Goal: Task Accomplishment & Management: Complete application form

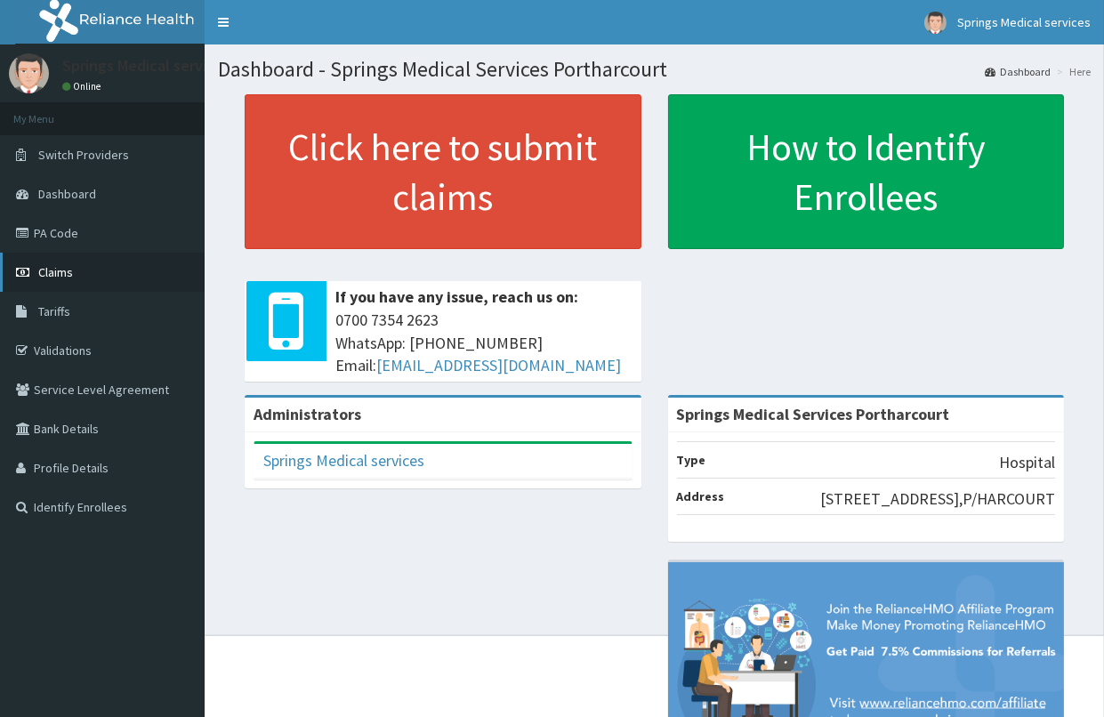
drag, startPoint x: 84, startPoint y: 277, endPoint x: 102, endPoint y: 279, distance: 18.9
click at [84, 277] on link "Claims" at bounding box center [102, 272] width 205 height 39
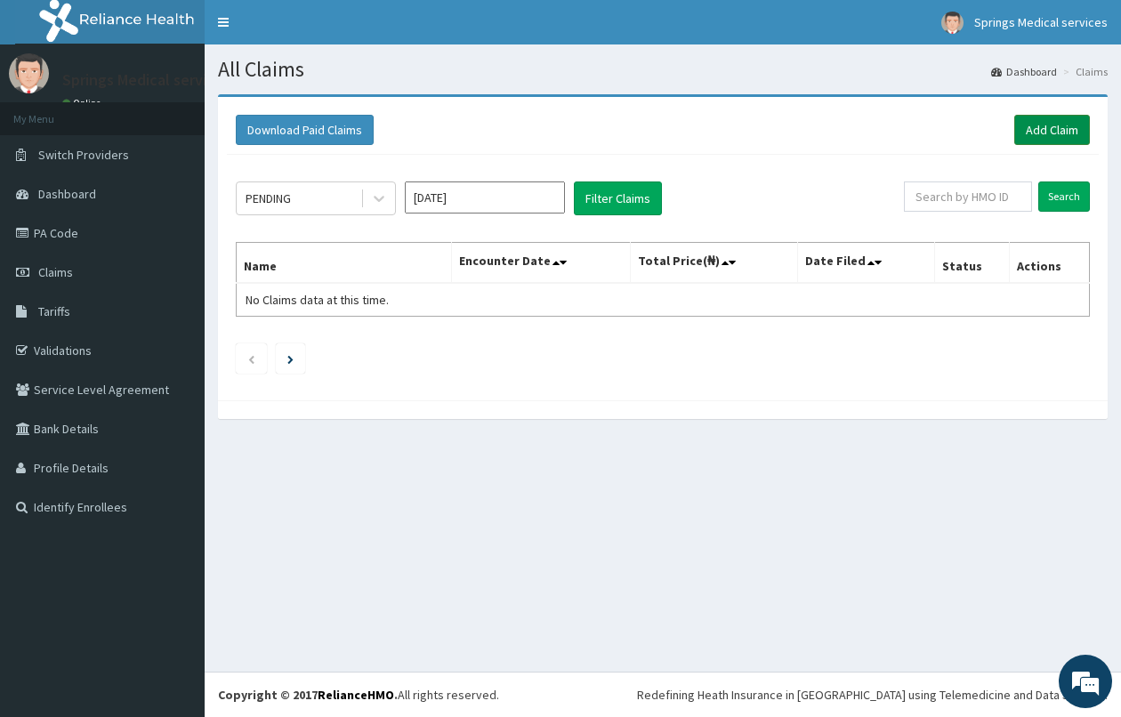
drag, startPoint x: 0, startPoint y: 0, endPoint x: 1033, endPoint y: 130, distance: 1041.5
click at [1033, 130] on link "Add Claim" at bounding box center [1052, 130] width 76 height 30
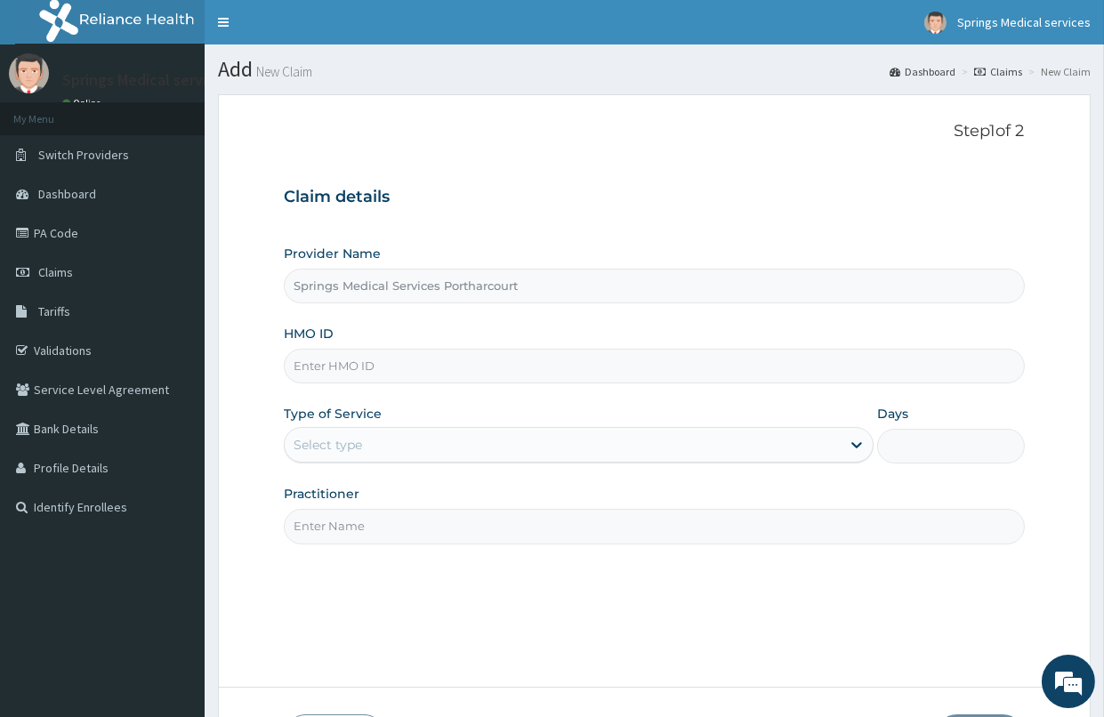
paste input "ITE/10029/B"
type input "ITE/10029/B"
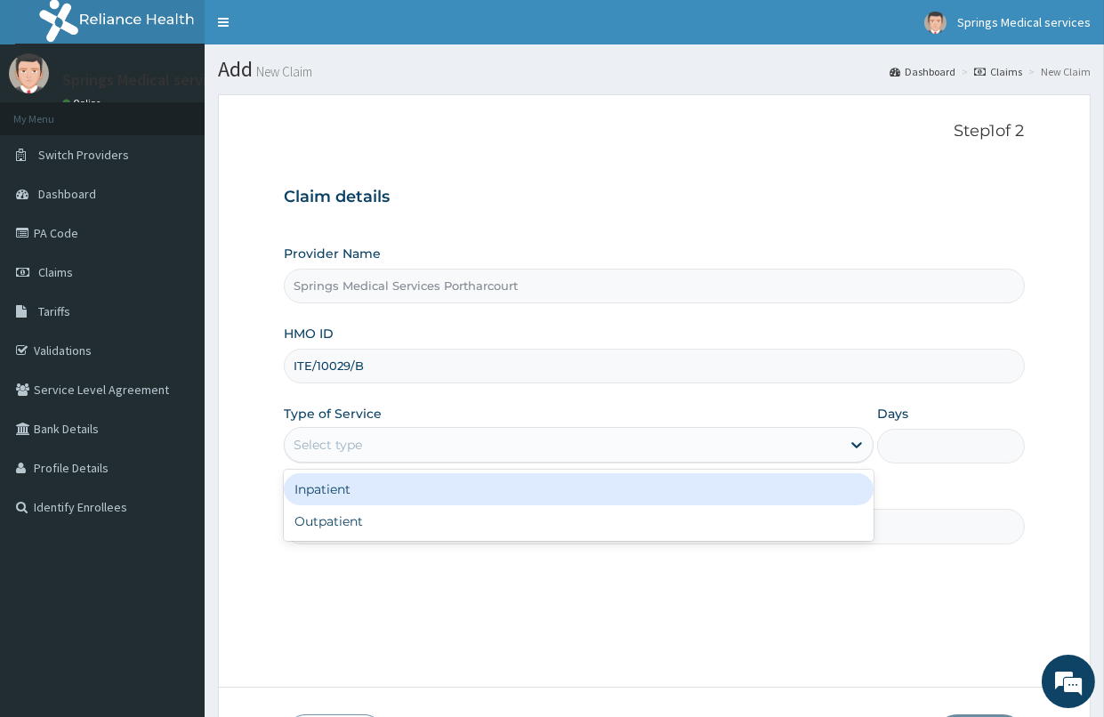
click at [381, 451] on div "Select type" at bounding box center [563, 444] width 556 height 28
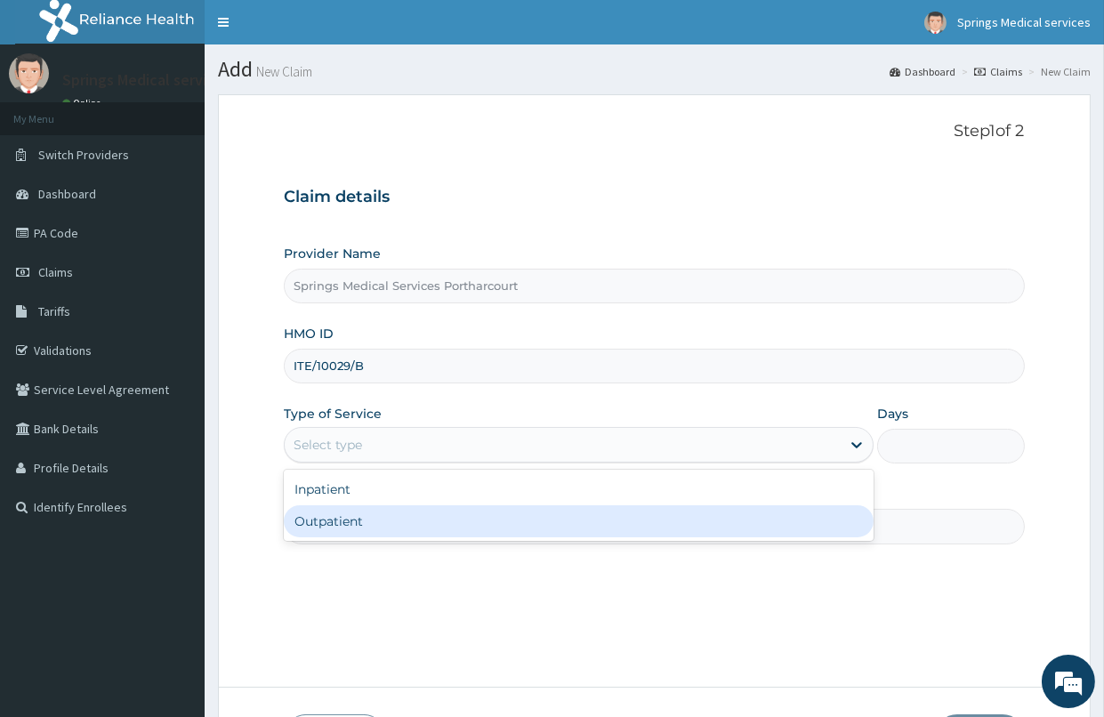
click at [348, 522] on div "Outpatient" at bounding box center [579, 521] width 590 height 32
type input "1"
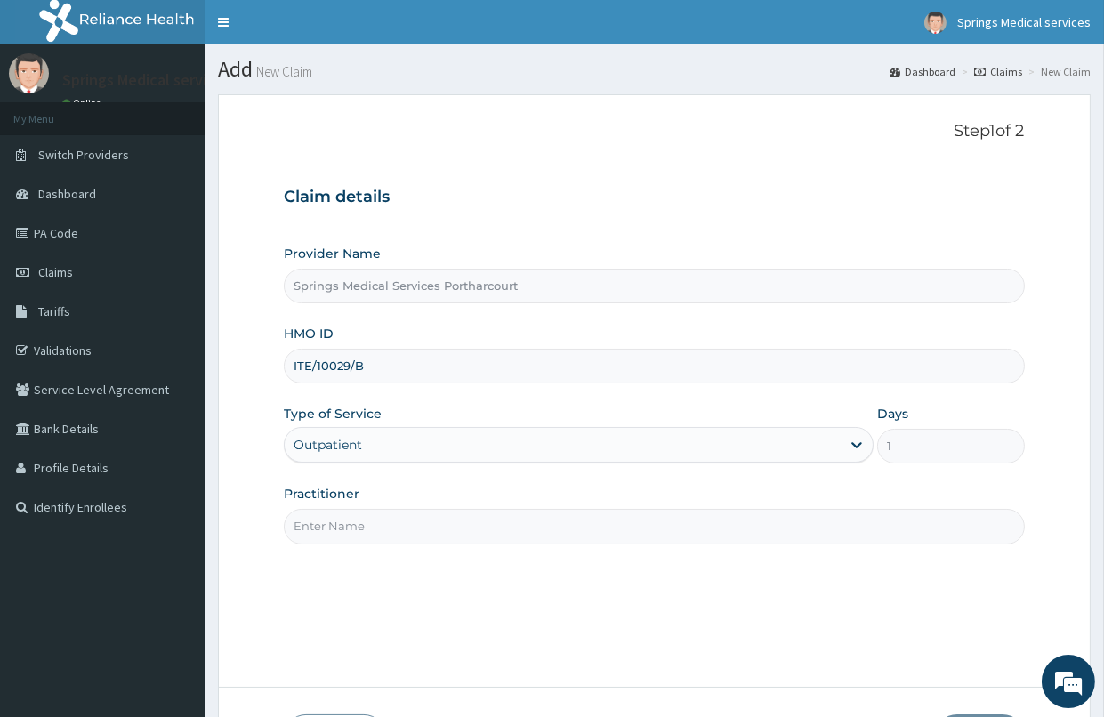
drag, startPoint x: 348, startPoint y: 522, endPoint x: 352, endPoint y: 504, distance: 18.3
click at [349, 522] on input "Practitioner" at bounding box center [654, 526] width 740 height 35
type input "DR TONY A."
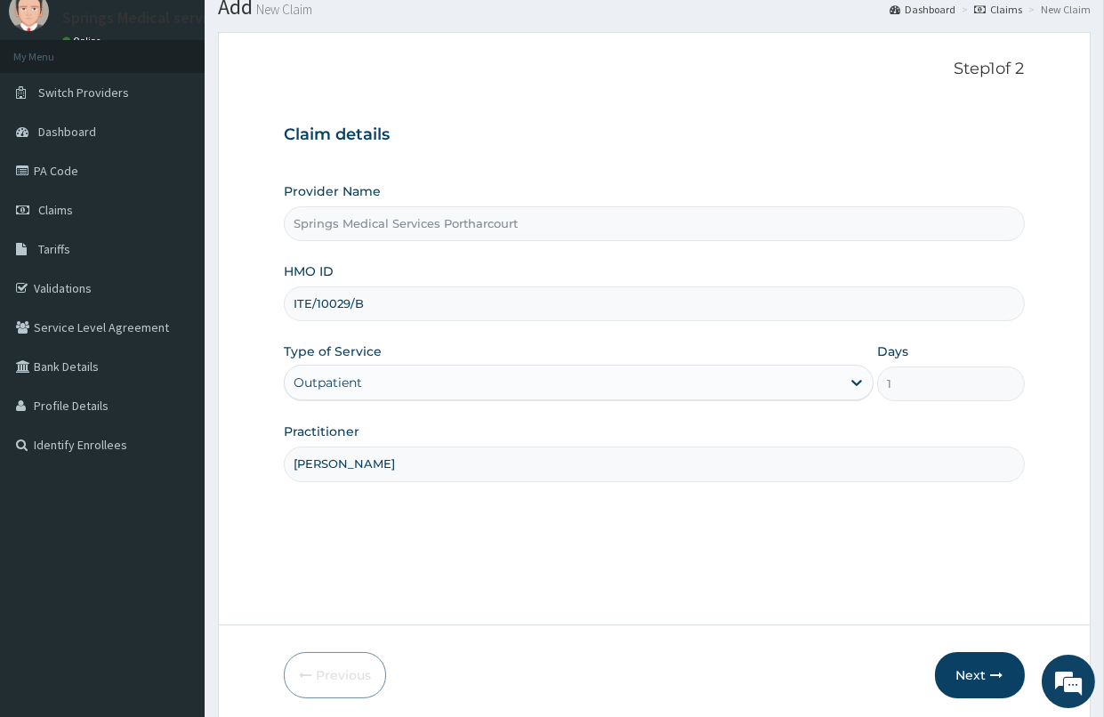
scroll to position [129, 0]
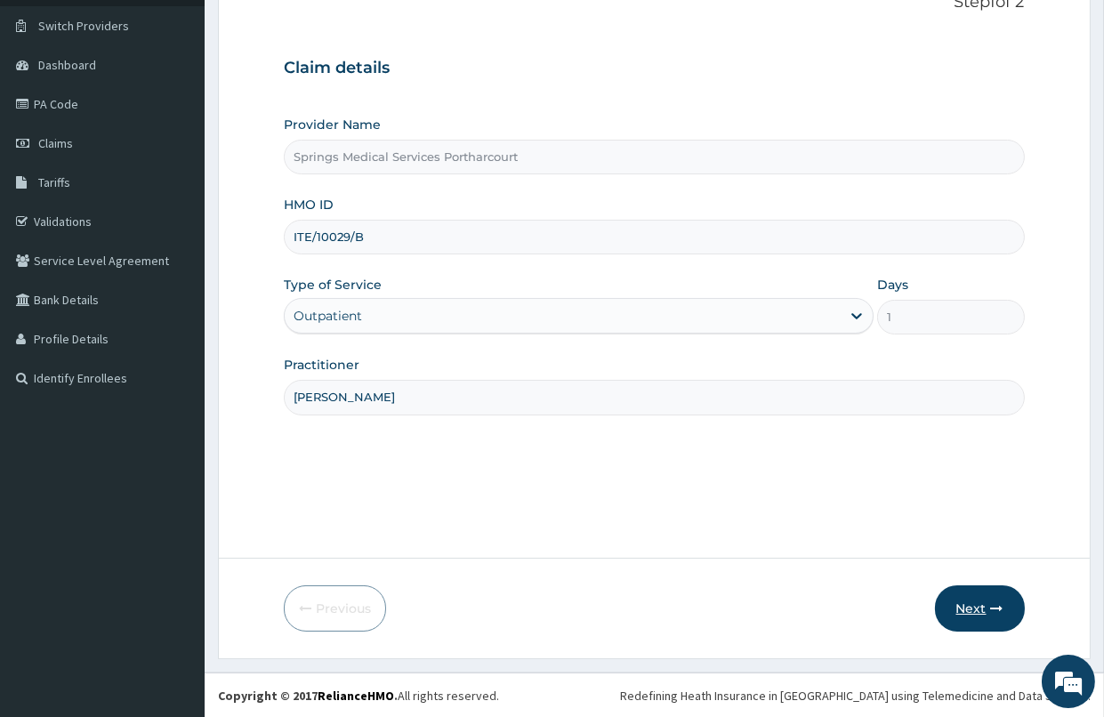
click at [969, 615] on button "Next" at bounding box center [980, 608] width 90 height 46
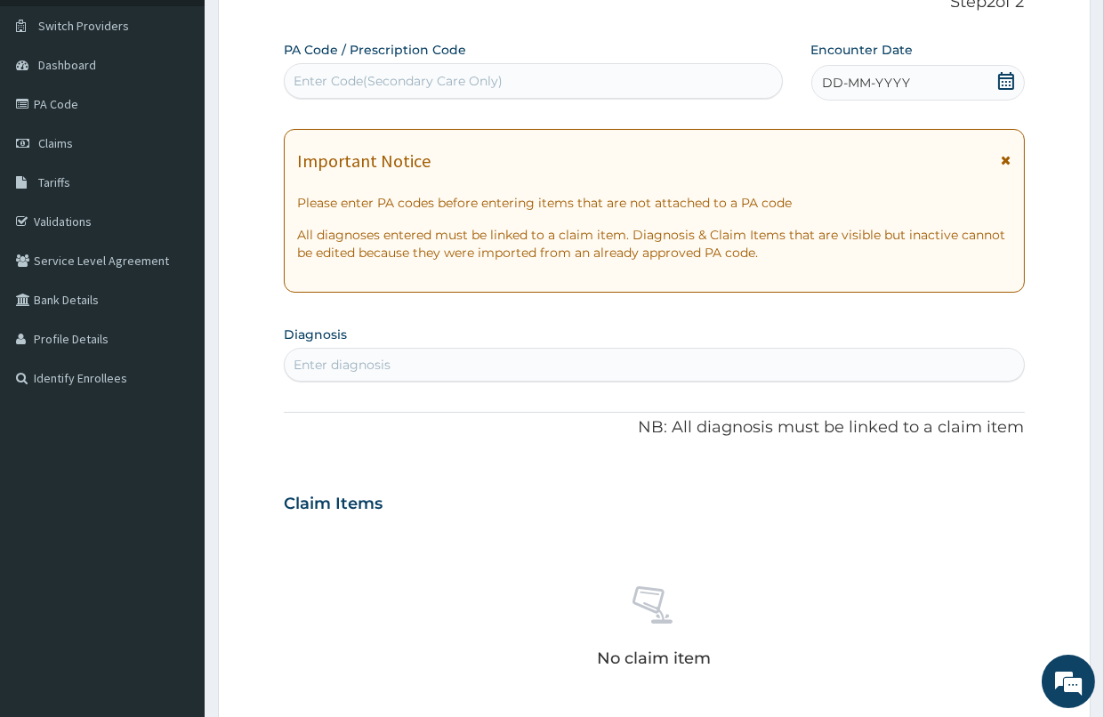
scroll to position [0, 0]
click at [339, 85] on div "Enter Code(Secondary Care Only)" at bounding box center [397, 81] width 209 height 18
paste input "PA/729C27"
type input "PA/729C27"
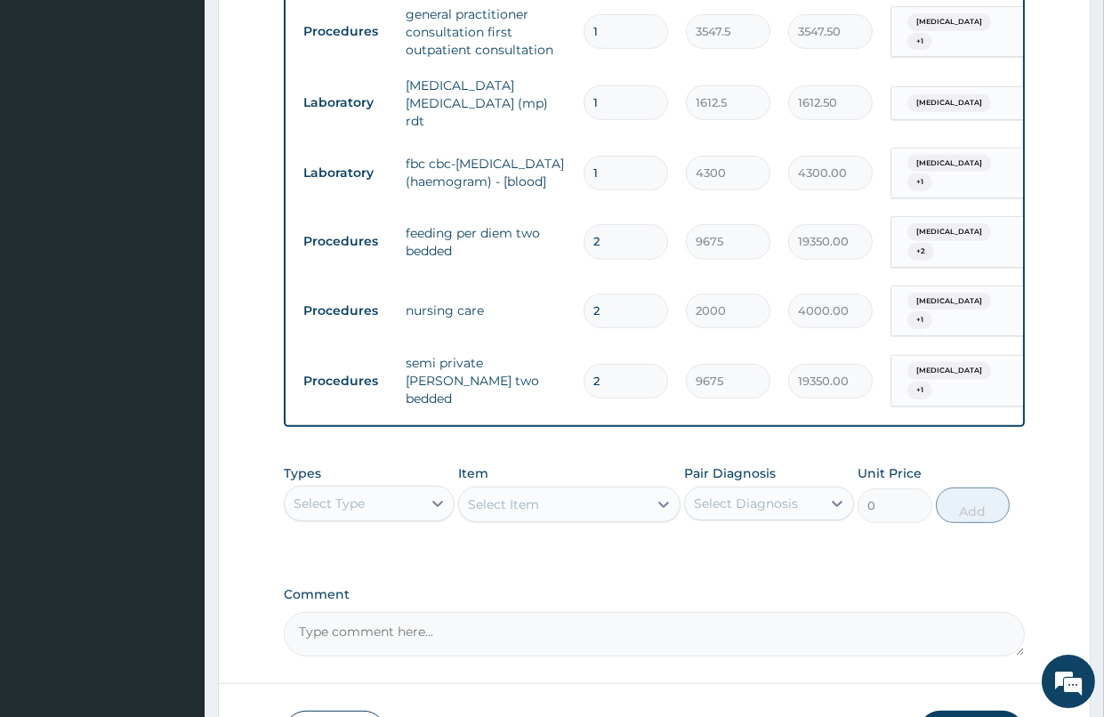
scroll to position [1257, 0]
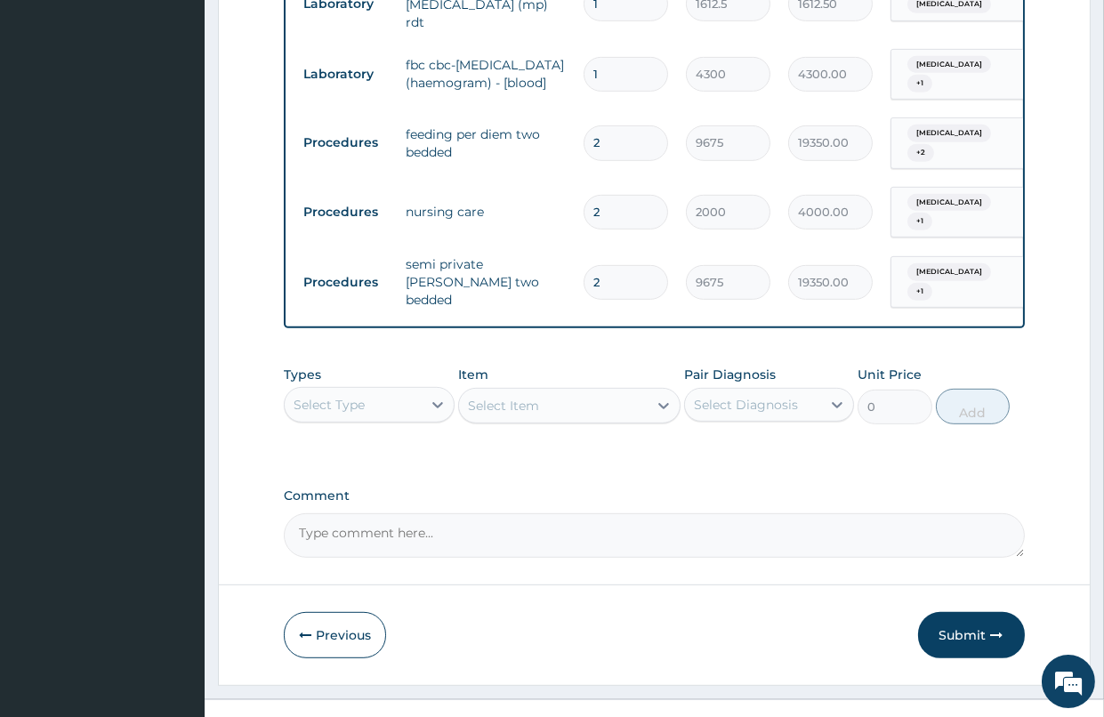
drag, startPoint x: 969, startPoint y: 603, endPoint x: 152, endPoint y: 288, distance: 875.8
click at [969, 612] on button "Submit" at bounding box center [971, 635] width 107 height 46
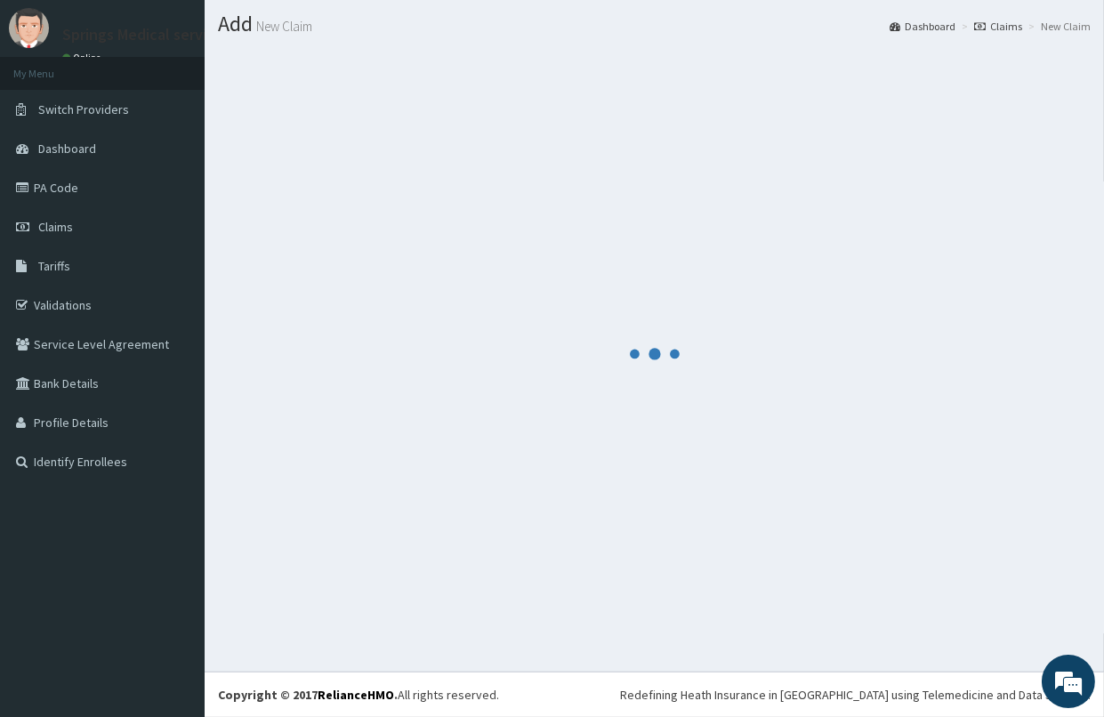
scroll to position [45, 0]
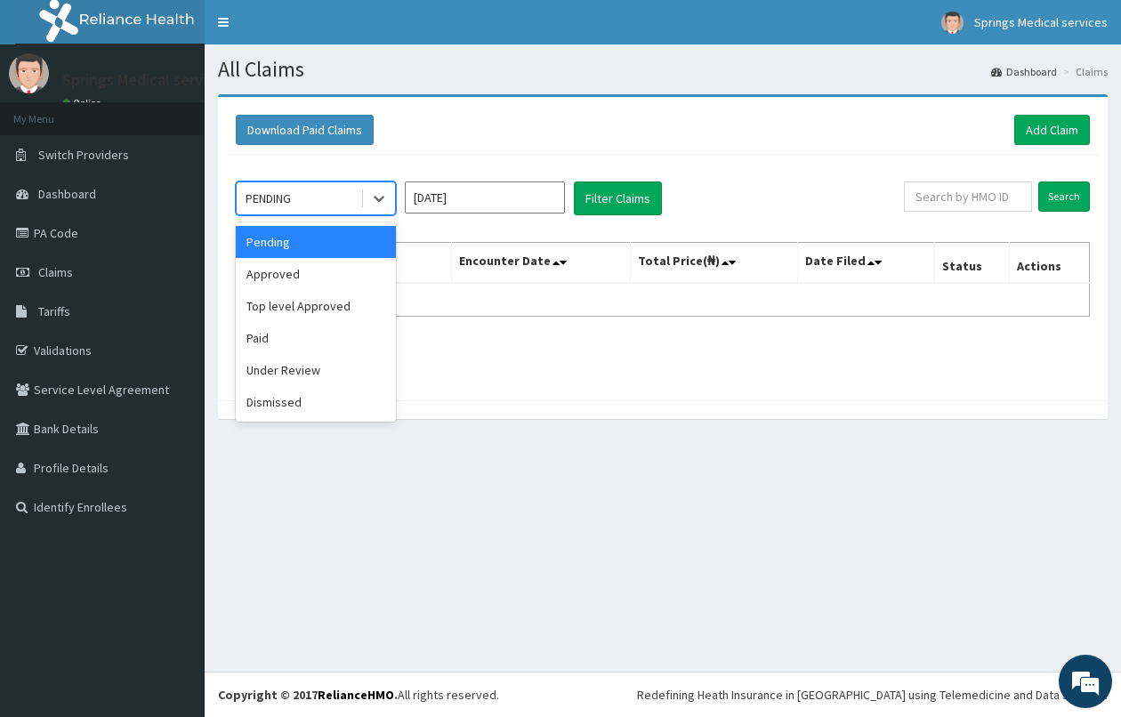
click at [358, 198] on div "PENDING" at bounding box center [299, 198] width 124 height 28
click at [291, 366] on div "Under Review" at bounding box center [316, 370] width 160 height 32
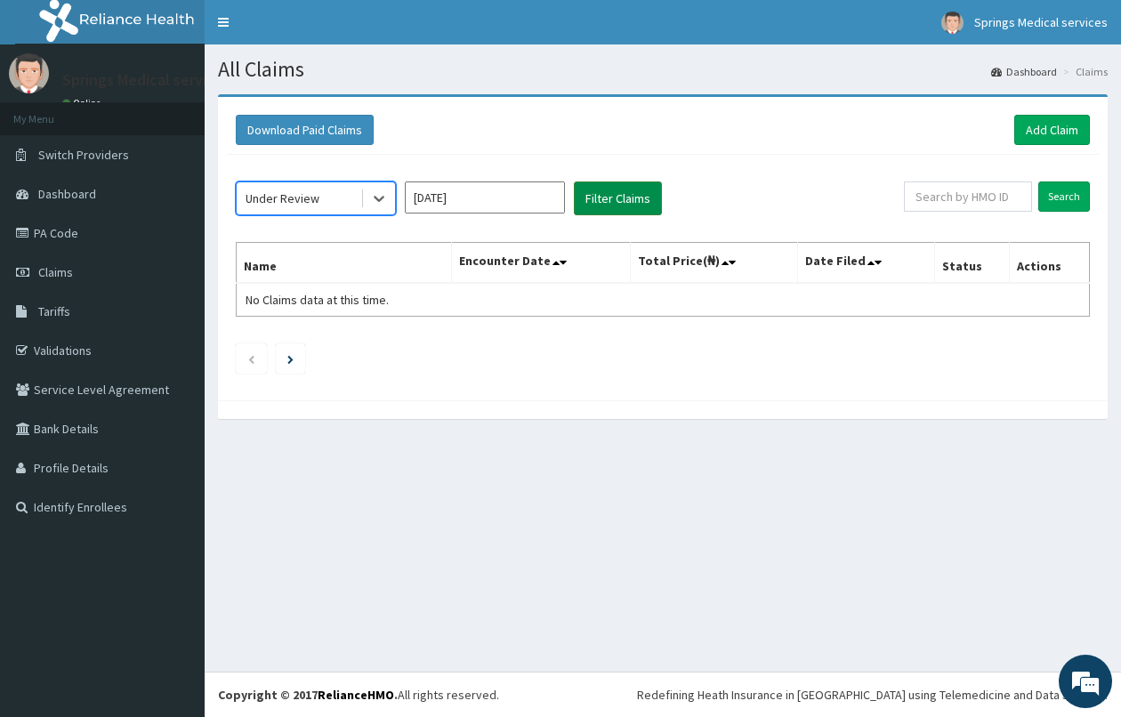
click at [600, 198] on button "Filter Claims" at bounding box center [618, 198] width 88 height 34
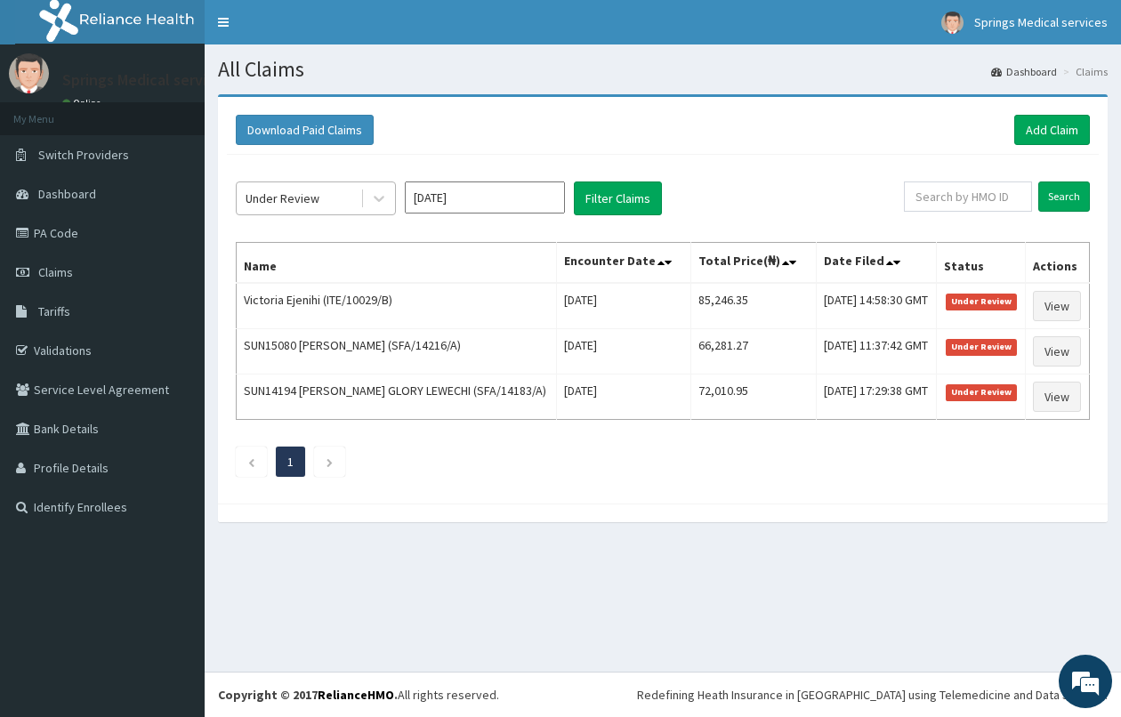
click at [339, 205] on div "Under Review" at bounding box center [299, 198] width 124 height 28
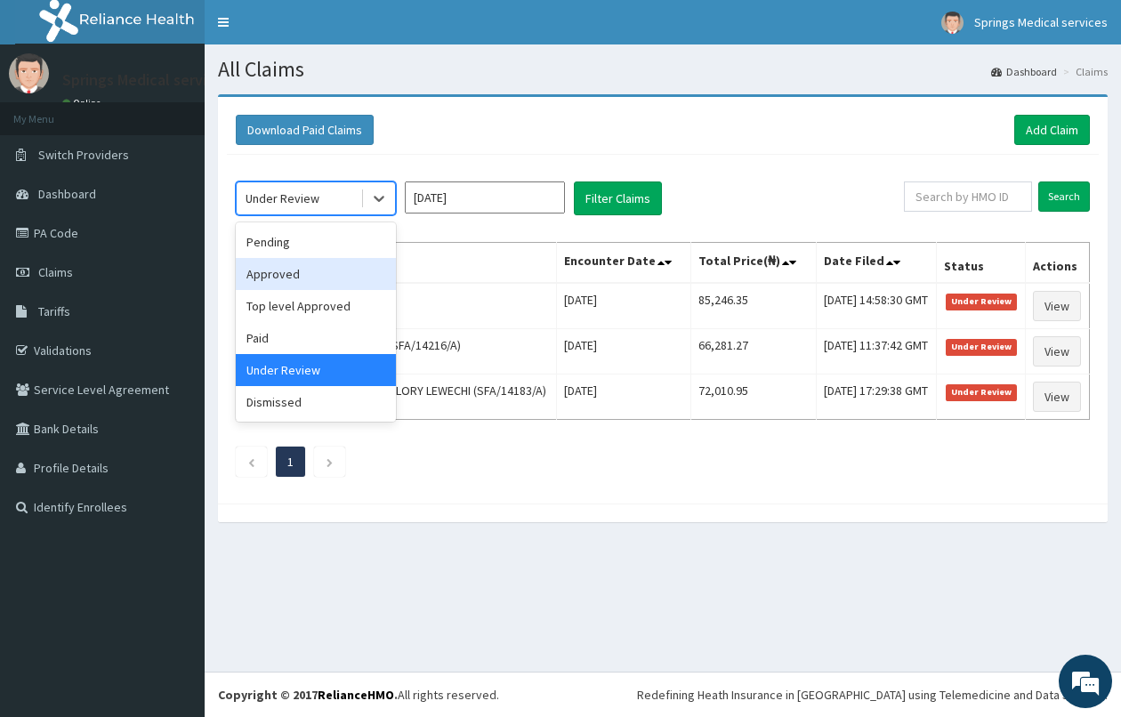
drag, startPoint x: 292, startPoint y: 281, endPoint x: 316, endPoint y: 278, distance: 24.2
click at [292, 281] on div "Approved" at bounding box center [316, 274] width 160 height 32
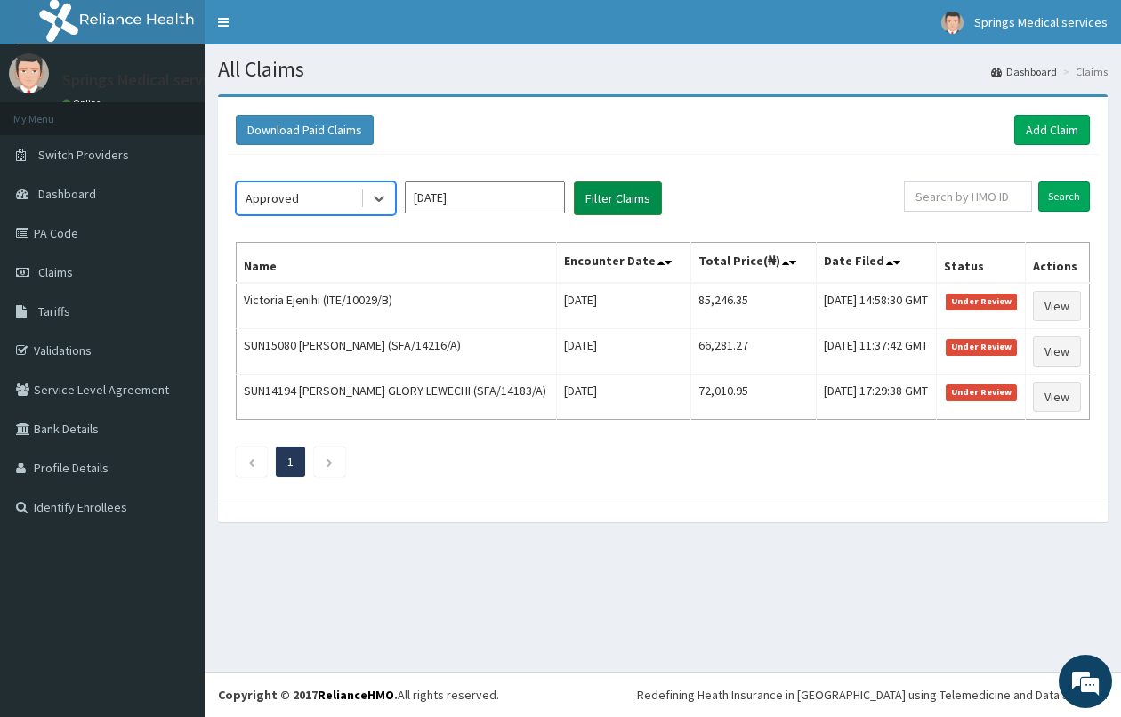
click at [598, 202] on button "Filter Claims" at bounding box center [618, 198] width 88 height 34
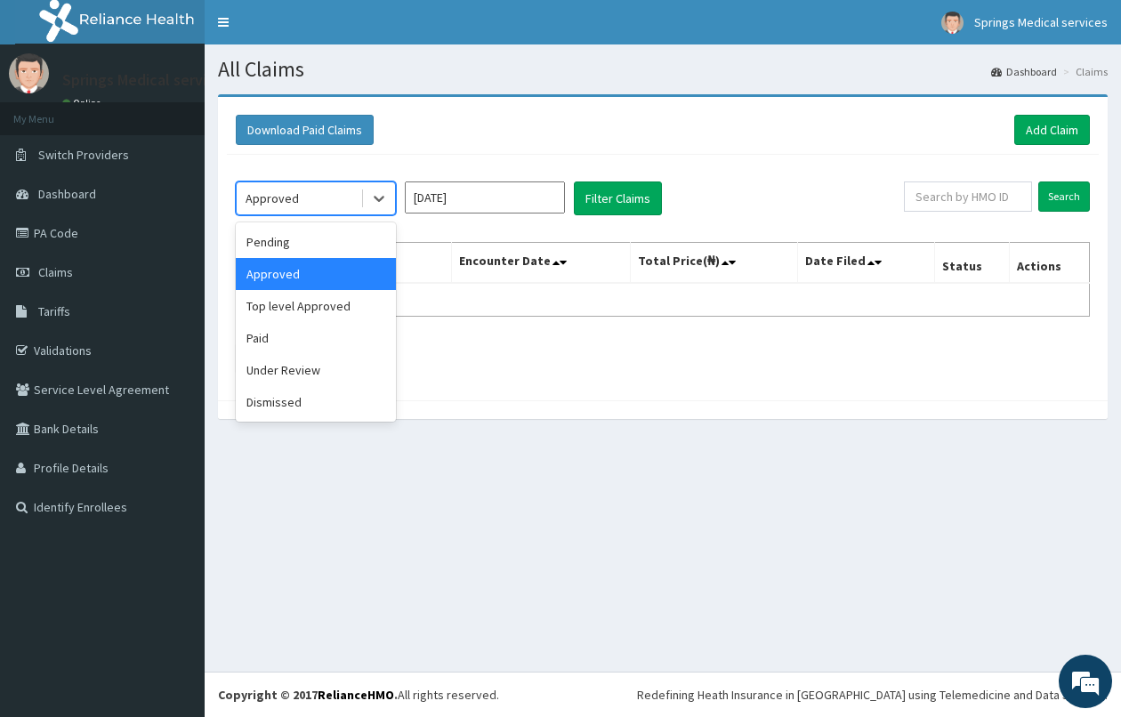
click at [349, 207] on div "Approved" at bounding box center [299, 198] width 124 height 28
click at [415, 209] on input "[DATE]" at bounding box center [485, 197] width 160 height 32
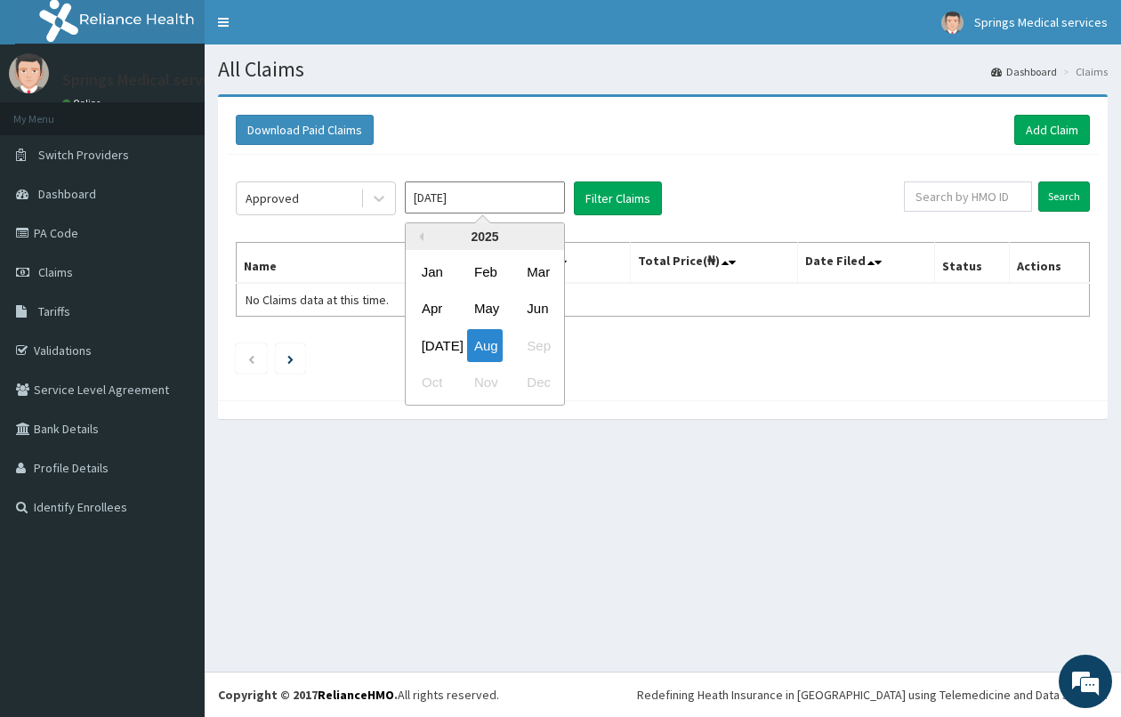
drag, startPoint x: 429, startPoint y: 339, endPoint x: 525, endPoint y: 277, distance: 114.0
click at [429, 339] on div "[DATE]" at bounding box center [432, 345] width 36 height 33
type input "[DATE]"
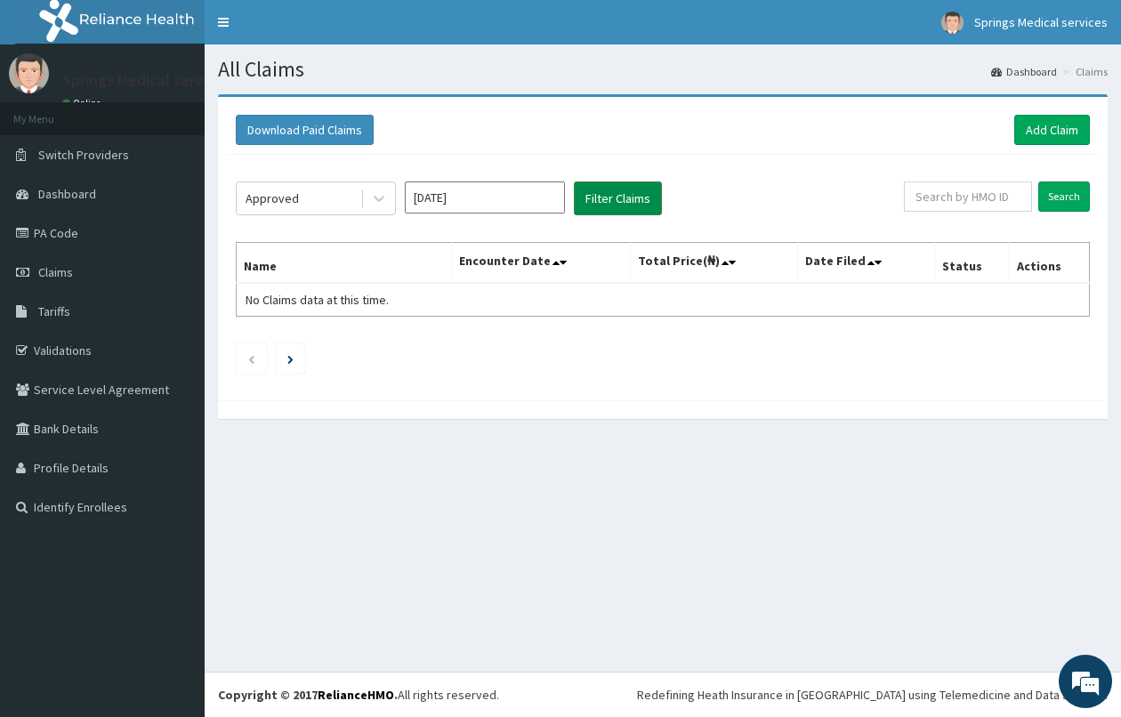
click at [603, 198] on button "Filter Claims" at bounding box center [618, 198] width 88 height 34
click at [358, 215] on div "Approved [DATE] Filter Claims Search Name Encounter Date Total Price(₦) Date Fi…" at bounding box center [663, 273] width 872 height 237
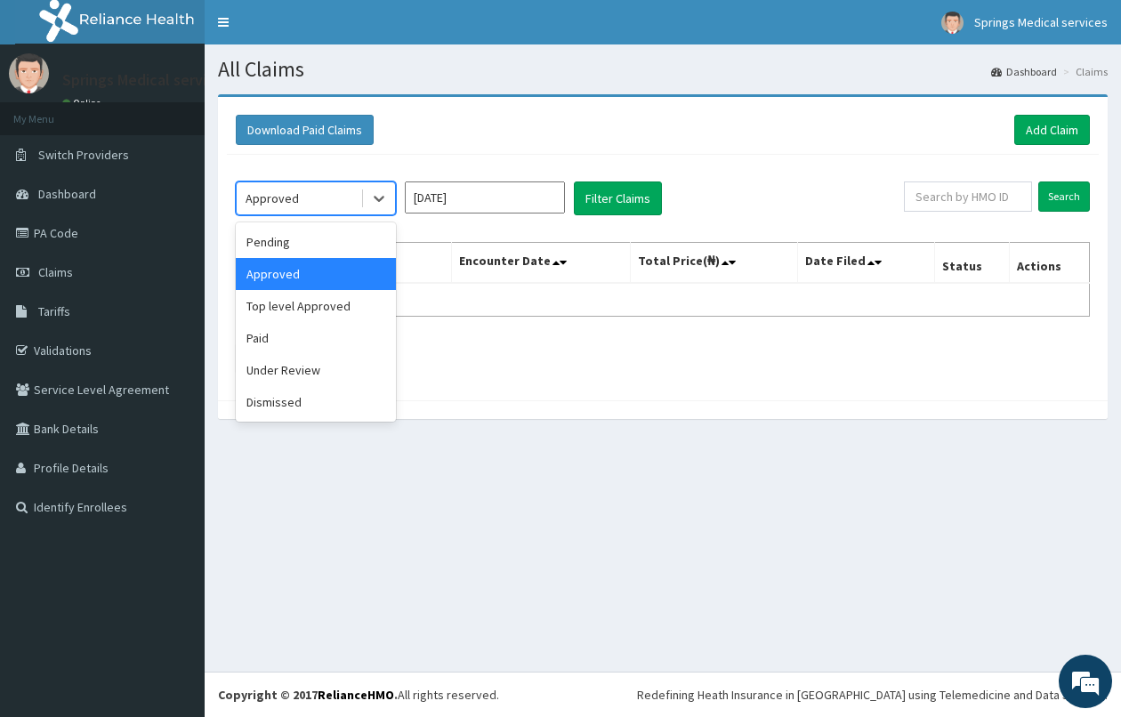
click at [351, 207] on div "Approved" at bounding box center [299, 198] width 124 height 28
click at [309, 299] on div "Top level Approved" at bounding box center [316, 306] width 160 height 32
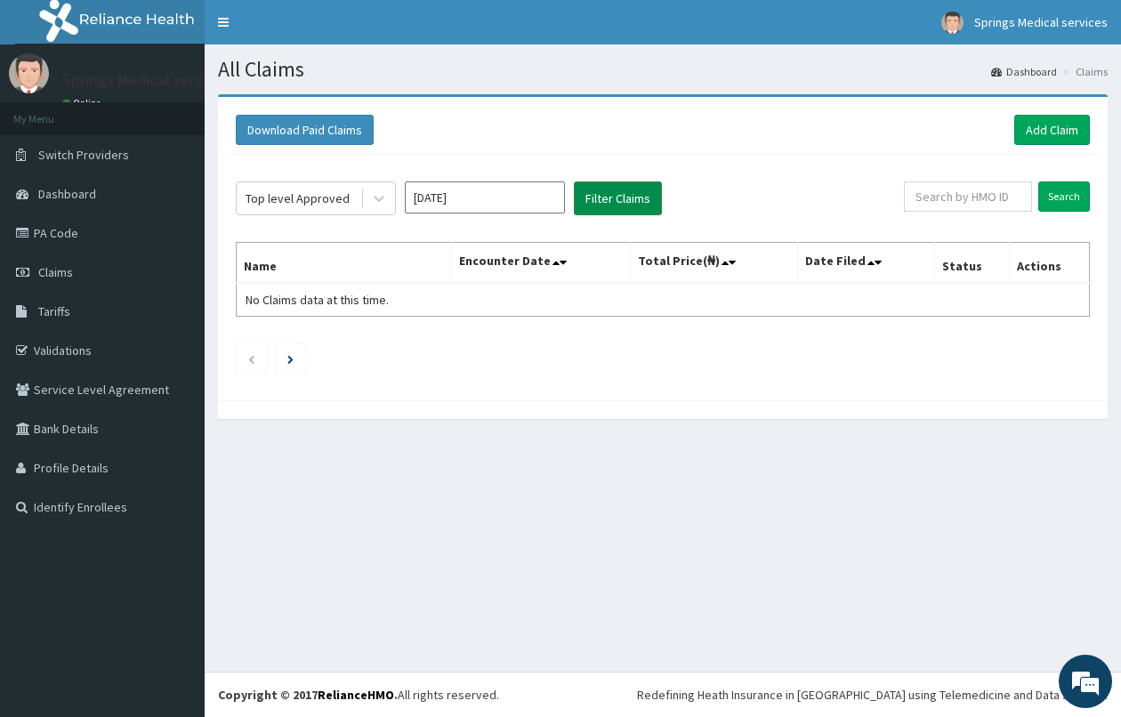
click at [593, 205] on button "Filter Claims" at bounding box center [618, 198] width 88 height 34
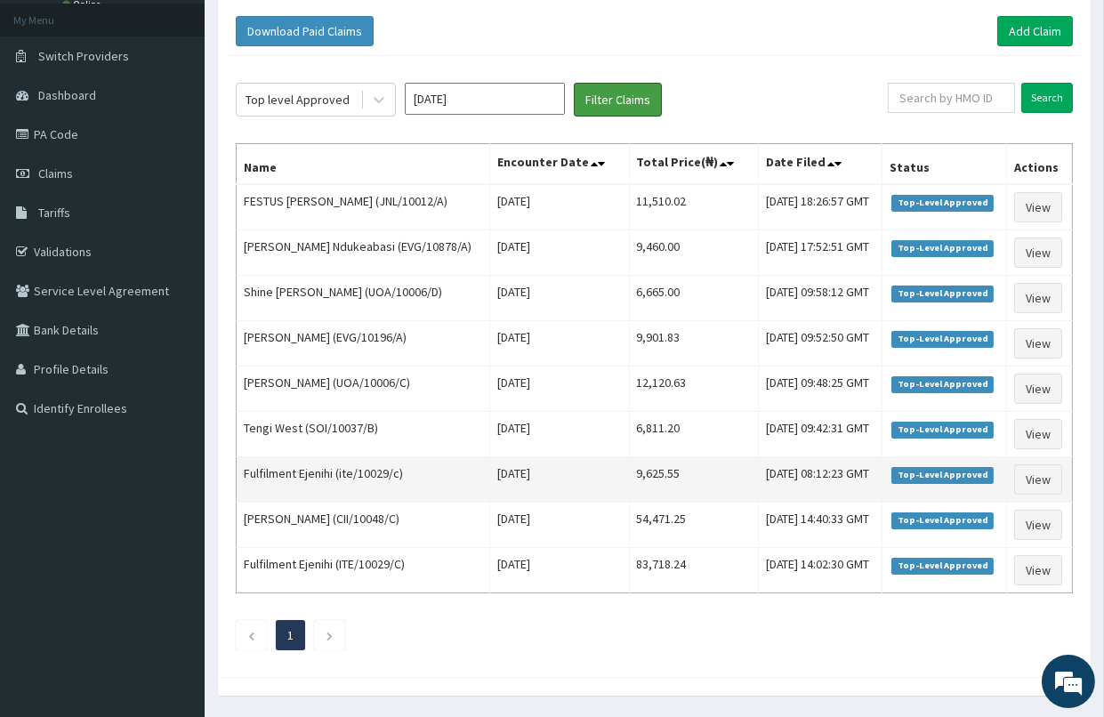
scroll to position [155, 0]
